Goal: Task Accomplishment & Management: Use online tool/utility

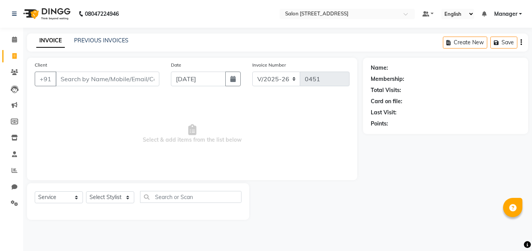
select select "8448"
select select "service"
click at [13, 38] on icon at bounding box center [14, 40] width 5 height 6
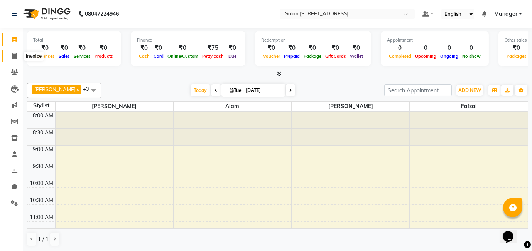
click at [14, 54] on icon at bounding box center [14, 56] width 4 height 6
select select "8448"
select select "service"
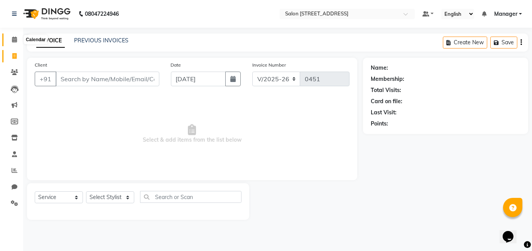
click at [12, 41] on icon at bounding box center [14, 40] width 5 height 6
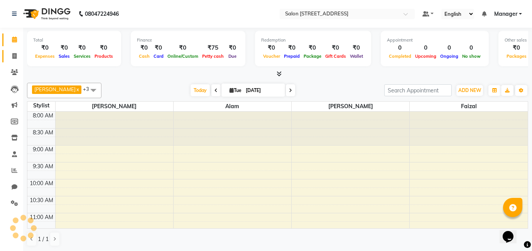
scroll to position [374, 0]
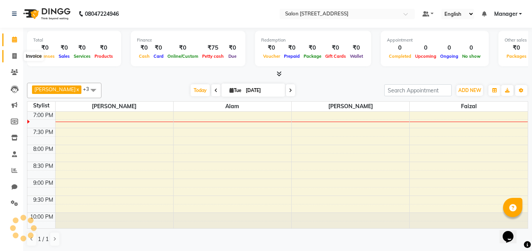
click at [10, 57] on span at bounding box center [14, 56] width 13 height 9
select select "service"
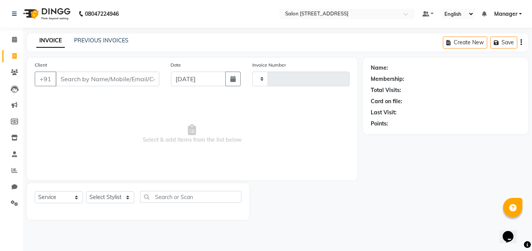
type input "0451"
select select "8448"
